Goal: Information Seeking & Learning: Find specific page/section

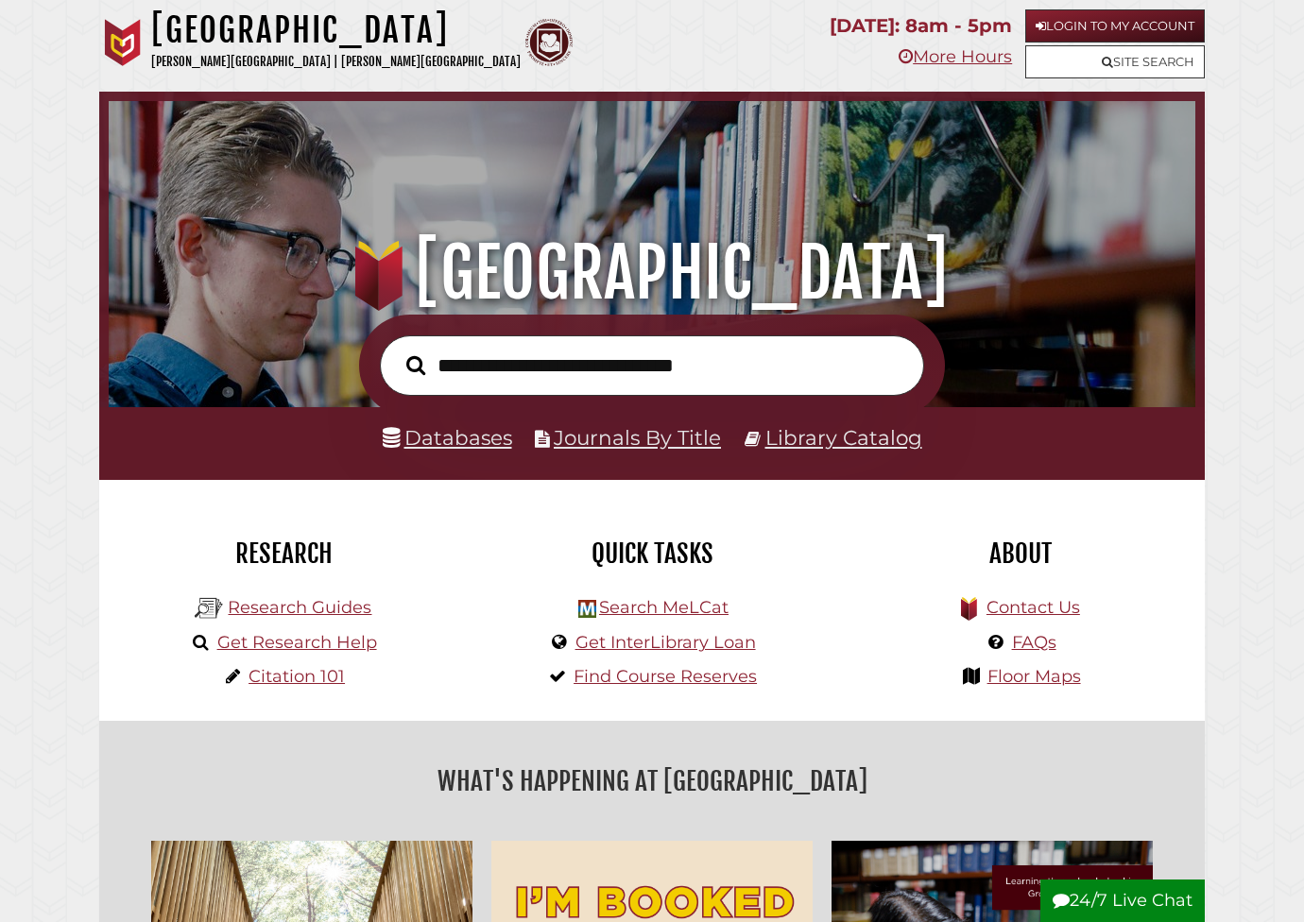
scroll to position [359, 1077]
click at [615, 438] on link "Journals By Title" at bounding box center [637, 437] width 167 height 25
click at [600, 438] on link "Journals By Title" at bounding box center [637, 437] width 167 height 25
click at [565, 437] on link "Journals By Title" at bounding box center [637, 437] width 167 height 25
click at [460, 367] on input "text" at bounding box center [652, 365] width 544 height 61
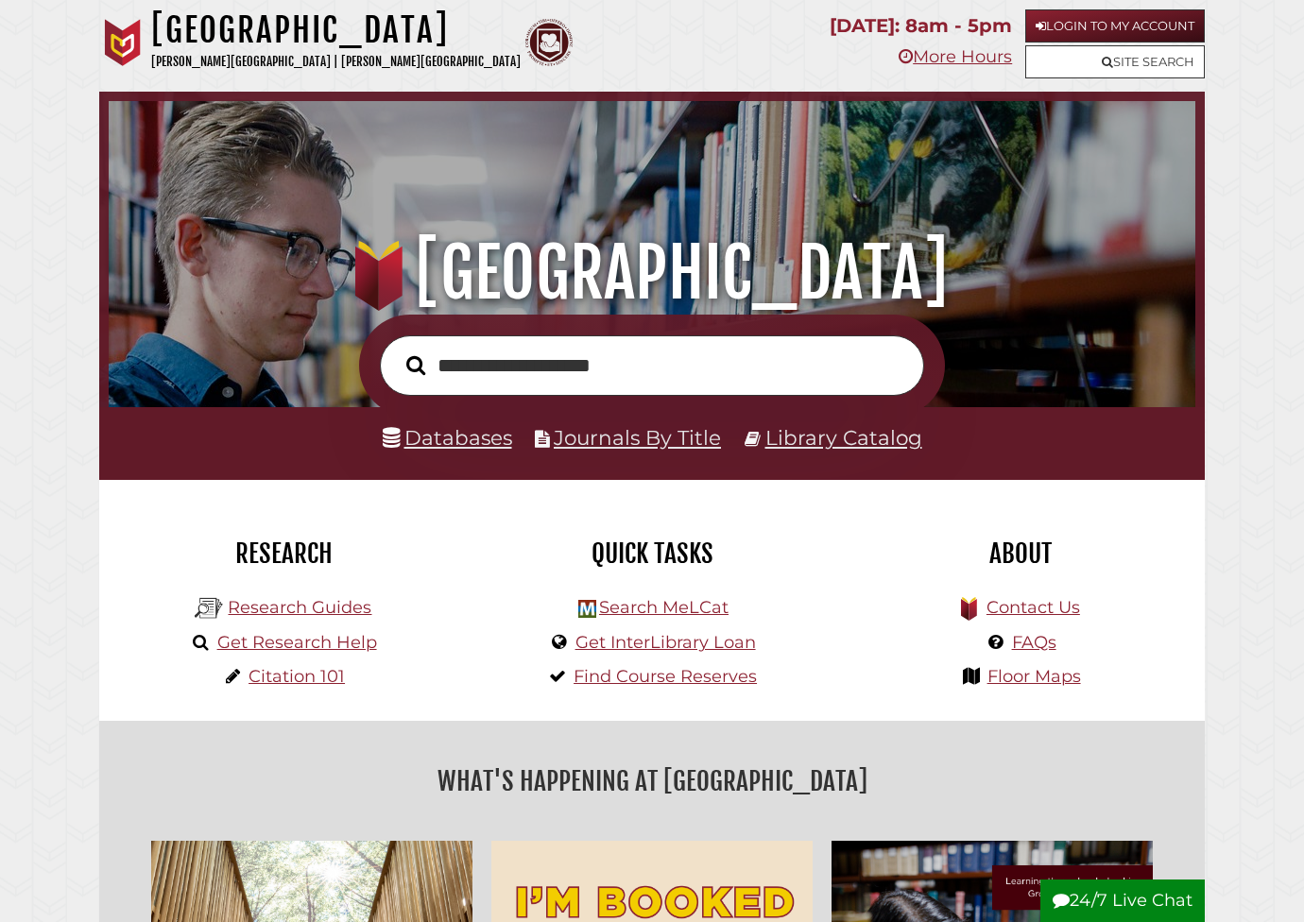
type input "**********"
click at [416, 365] on button "Search" at bounding box center [416, 366] width 39 height 30
click at [626, 441] on link "Journals By Title" at bounding box center [637, 437] width 167 height 25
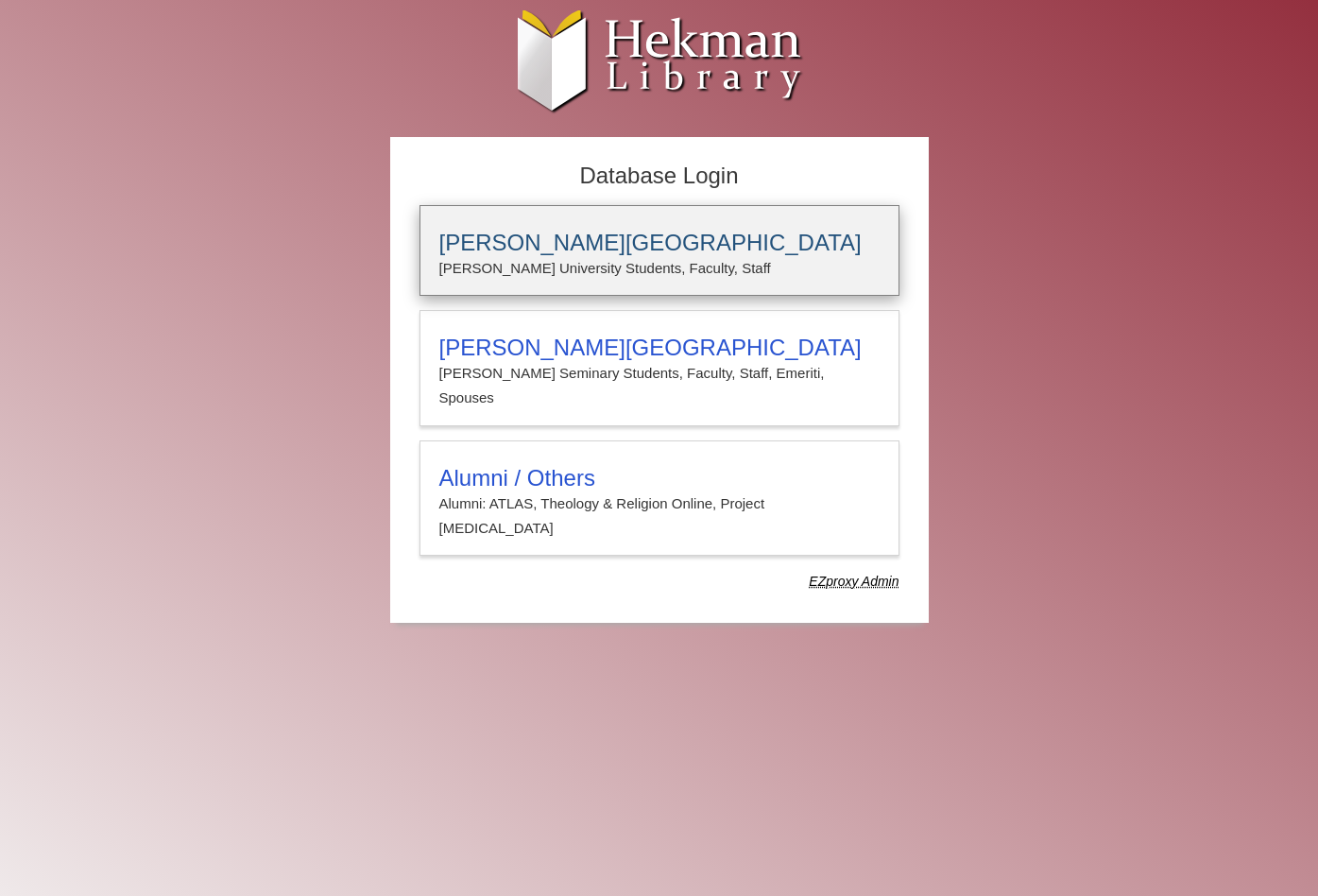
click at [557, 241] on h3 "Calvin University" at bounding box center [659, 243] width 440 height 26
